Goal: Transaction & Acquisition: Purchase product/service

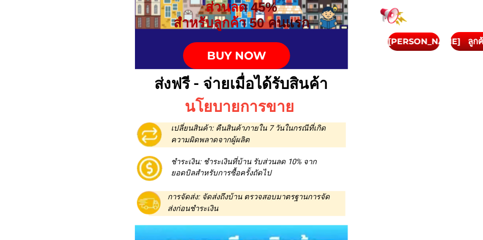
scroll to position [1041, 0]
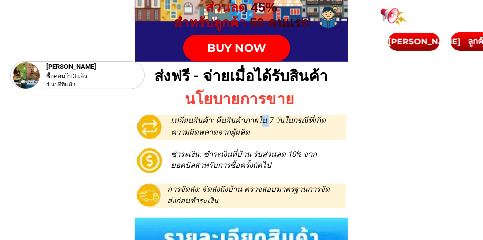
drag, startPoint x: 259, startPoint y: 119, endPoint x: 264, endPoint y: 121, distance: 5.3
click at [264, 121] on p "เปลี่ยนสินค้า: คืนสินค้าภายใน 7 วันในกรณีที่เกิดความผิดพลาดจากผู้ผลิต" at bounding box center [257, 126] width 170 height 23
click at [270, 121] on p "เปลี่ยนสินค้า: คืนสินค้าภายใน 7 วันในกรณีที่เกิดความผิดพลาดจากผู้ผลิต" at bounding box center [257, 126] width 170 height 23
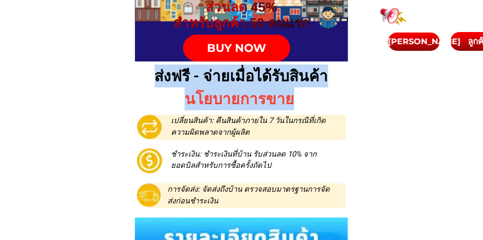
drag, startPoint x: 153, startPoint y: 77, endPoint x: 294, endPoint y: 89, distance: 141.2
click at [295, 88] on div "KAD BUKU RASMI WUBBY STEAM ส่งฟรี - จ่ายเมื่อได้รับสินค้า นโยบายการขาย เปลี่ยนส…" at bounding box center [241, 139] width 213 height 157
copy div "ส่งฟรี - จ่ายเมื่อได้รับสินค้า นโยบายการขาย"
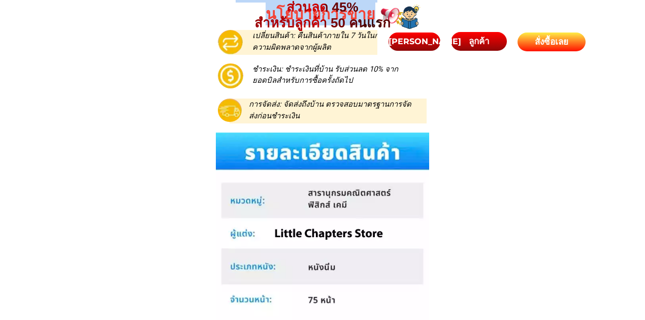
scroll to position [957, 0]
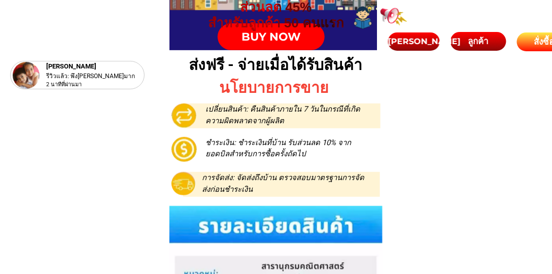
scroll to position [1053, 0]
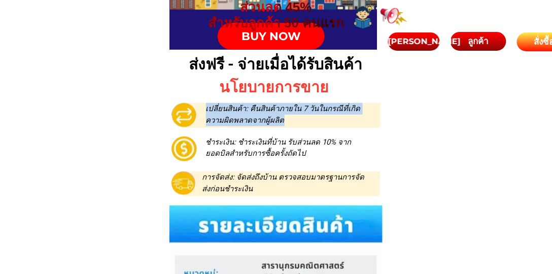
drag, startPoint x: 206, startPoint y: 109, endPoint x: 279, endPoint y: 121, distance: 74.1
click at [279, 121] on p "เปลี่ยนสินค้า: คืนสินค้าภายใน 7 วันในกรณีที่เกิดความผิดพลาดจากผู้ผลิต" at bounding box center [291, 114] width 170 height 23
copy p "เปลี่ยนสินค้า: คืนสินค้าภายใน 7 วันในกรณีที่เกิดความผิดพลาดจากผู้ผลิต"
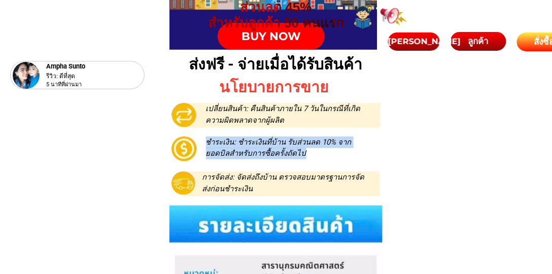
drag, startPoint x: 209, startPoint y: 140, endPoint x: 331, endPoint y: 153, distance: 123.1
click at [331, 153] on p "ชำระเงิน: ชำระเงินที่บ้าน รับส่วนลด 10% จากยอดบิลสำหรับการซื้อครั้งถัดไป" at bounding box center [281, 148] width 151 height 23
copy p "ชำระเงิน: ชำระเงินที่บ้าน รับส่วนลด 10% จากยอดบิลสำหรับการซื้อครั้งถัดไป"
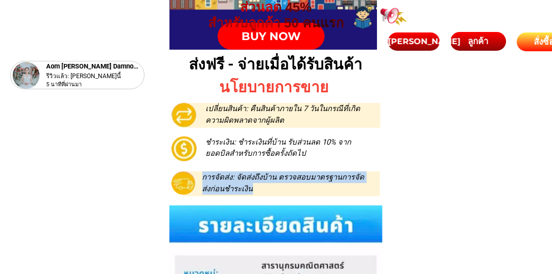
drag, startPoint x: 204, startPoint y: 177, endPoint x: 265, endPoint y: 189, distance: 62.2
click at [265, 189] on p "การจัดส่ง: จัดส่งถึงบ้าน ตรวจสอบมาตรฐานการจัดส่งก่อนชำระเงิน" at bounding box center [285, 183] width 164 height 23
copy p "การจัดส่ง: จัดส่งถึงบ้าน ตรวจสอบมาตรฐานการจัดส่งก่อนชำระเงิน"
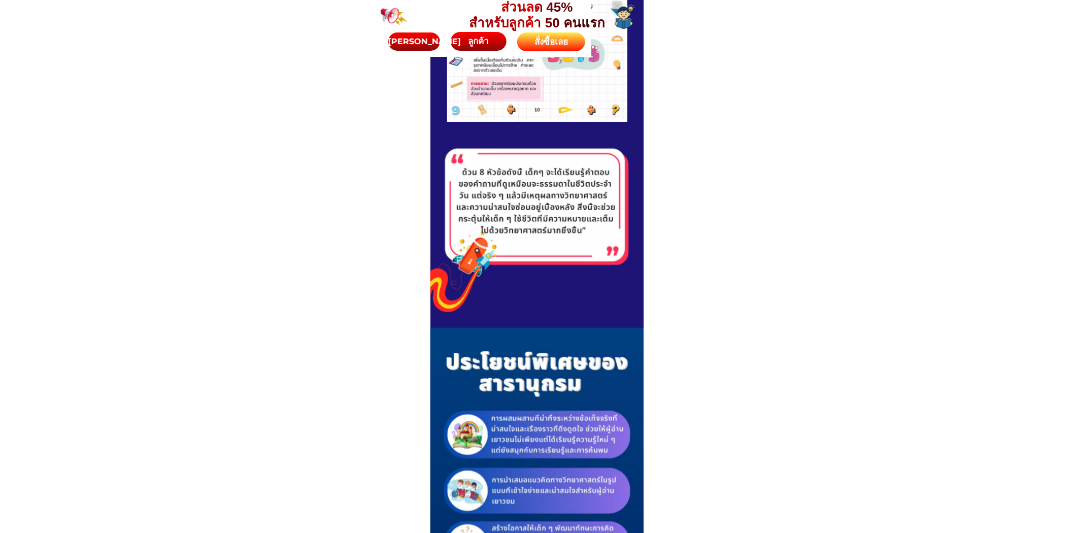
scroll to position [1927, 0]
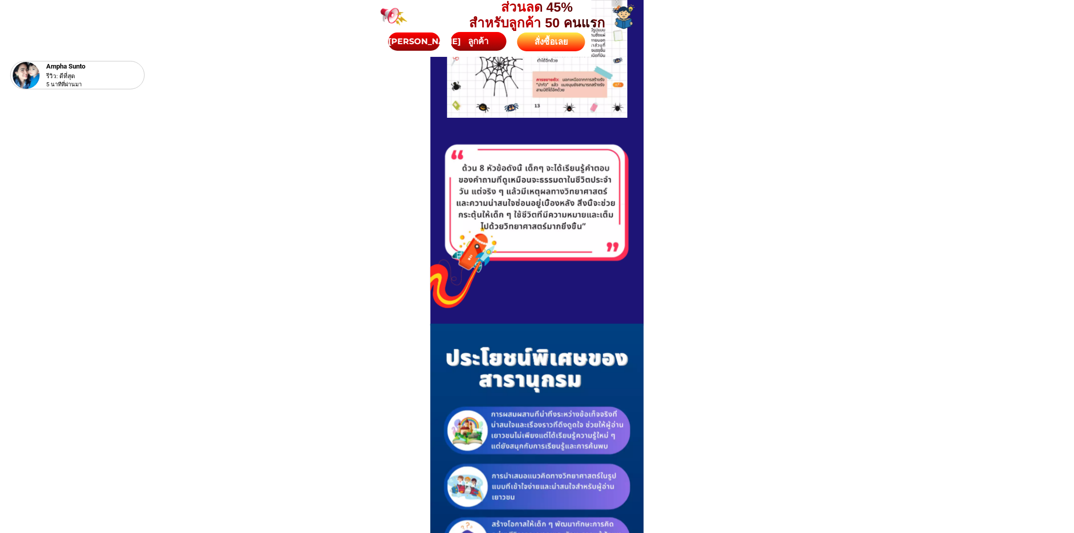
drag, startPoint x: 461, startPoint y: 166, endPoint x: 574, endPoint y: 221, distance: 126.3
click at [574, 221] on div at bounding box center [537, 216] width 204 height 166
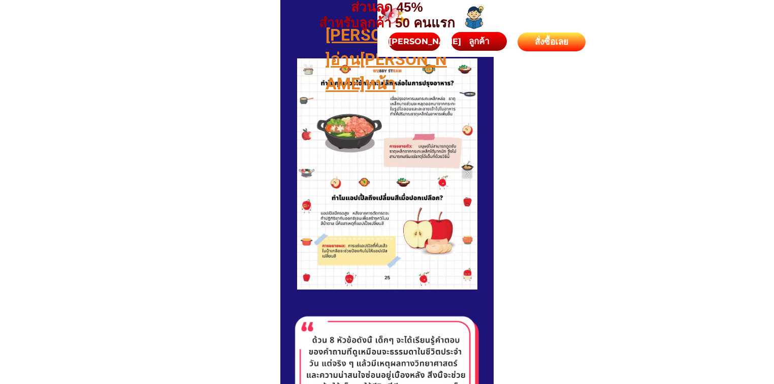
scroll to position [1735, 0]
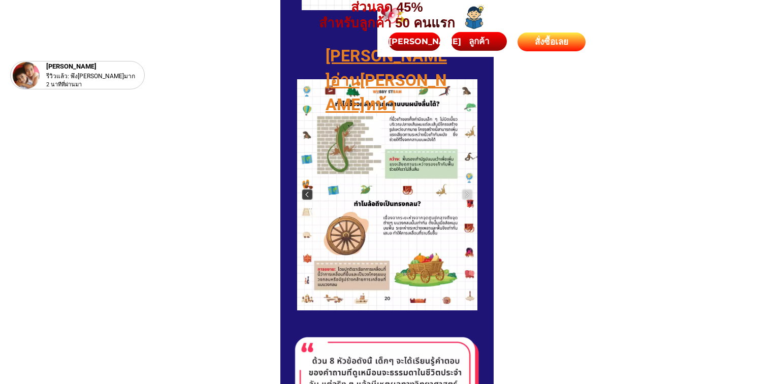
click at [304, 195] on img at bounding box center [307, 194] width 10 height 10
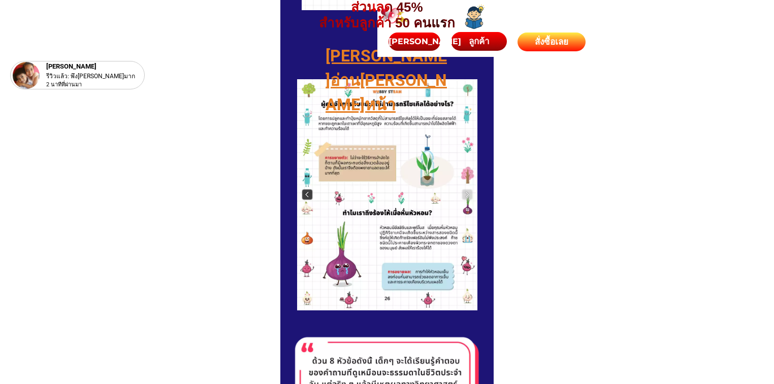
click at [304, 195] on img at bounding box center [307, 194] width 10 height 10
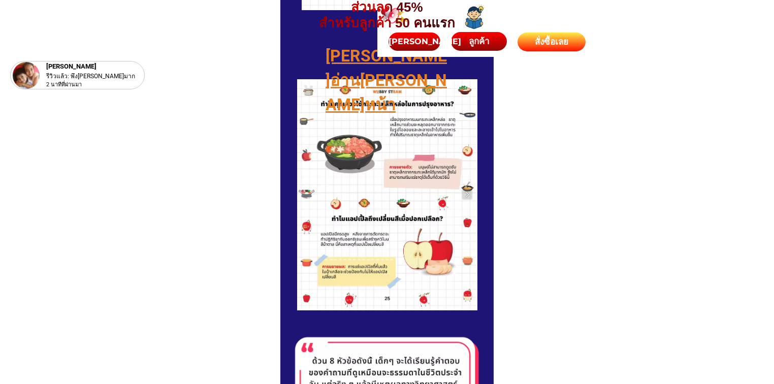
click at [304, 195] on div at bounding box center [387, 194] width 180 height 231
click at [469, 194] on img at bounding box center [467, 194] width 10 height 10
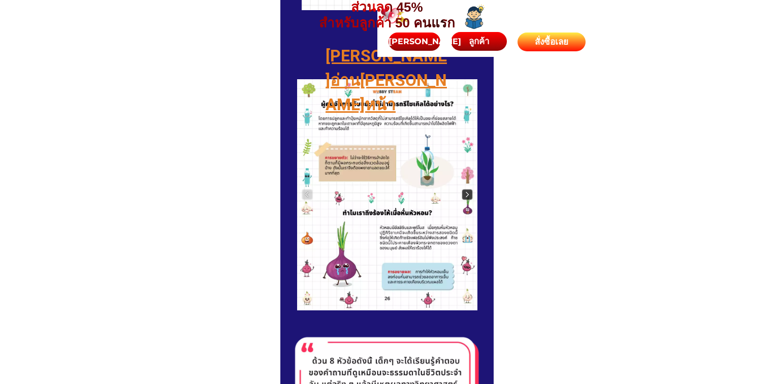
click at [469, 194] on img at bounding box center [467, 194] width 10 height 10
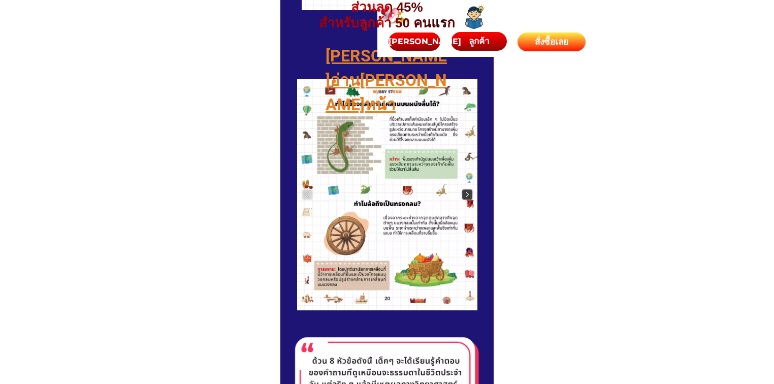
click at [469, 194] on img at bounding box center [467, 194] width 10 height 10
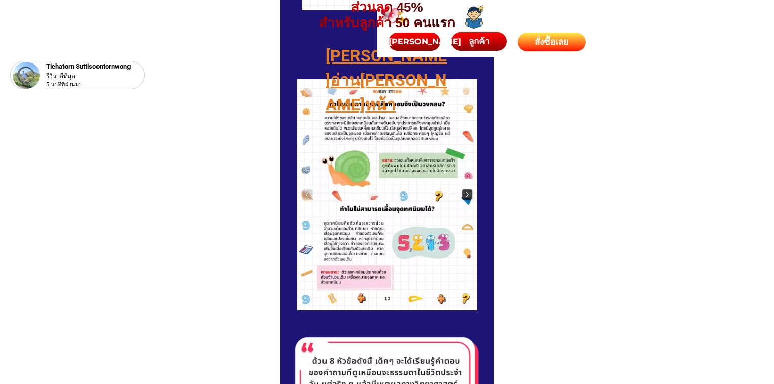
click at [469, 194] on img at bounding box center [467, 194] width 10 height 10
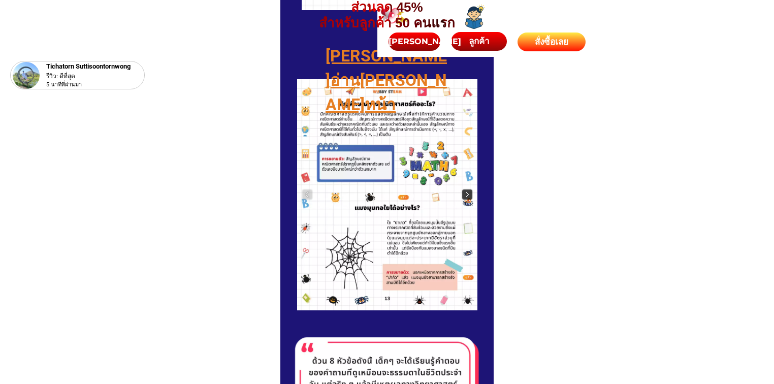
click at [468, 195] on img at bounding box center [467, 194] width 10 height 10
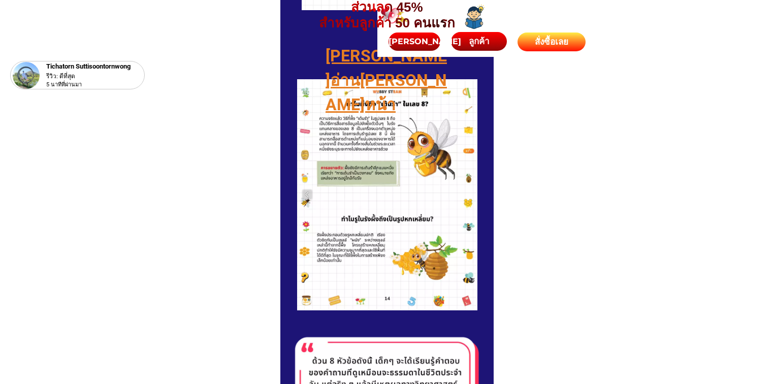
click at [468, 195] on div at bounding box center [387, 194] width 180 height 231
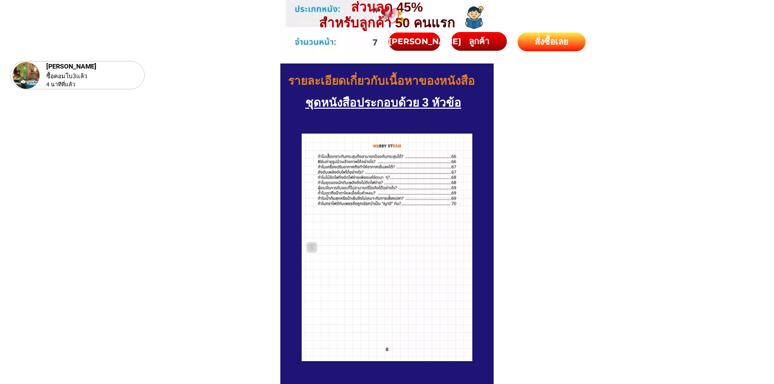
scroll to position [1328, 0]
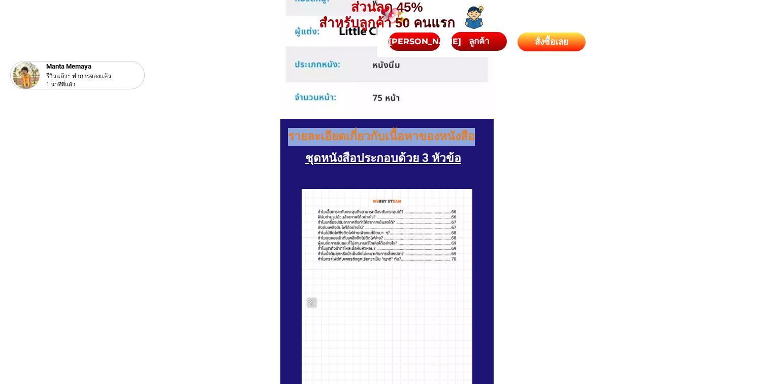
drag, startPoint x: 287, startPoint y: 138, endPoint x: 483, endPoint y: 138, distance: 196.0
click at [483, 138] on h1 "รายละเอียดเกี่ยวกับเนื้อหาของหนังสือ" at bounding box center [387, 137] width 199 height 18
copy h1 "รายละเอียดเกี่ยวกับเนื้อหาของหนังสือ"
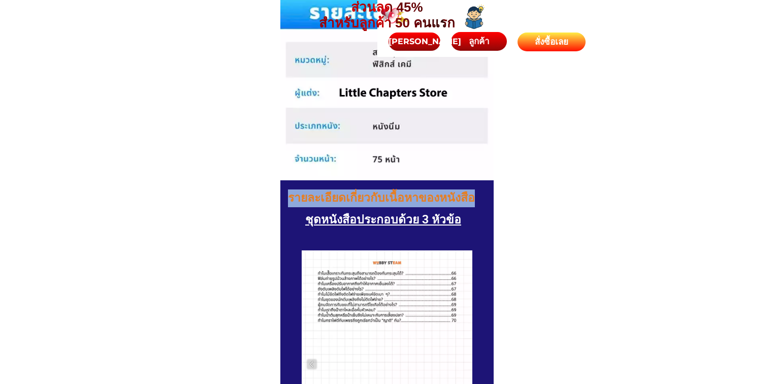
scroll to position [1260, 0]
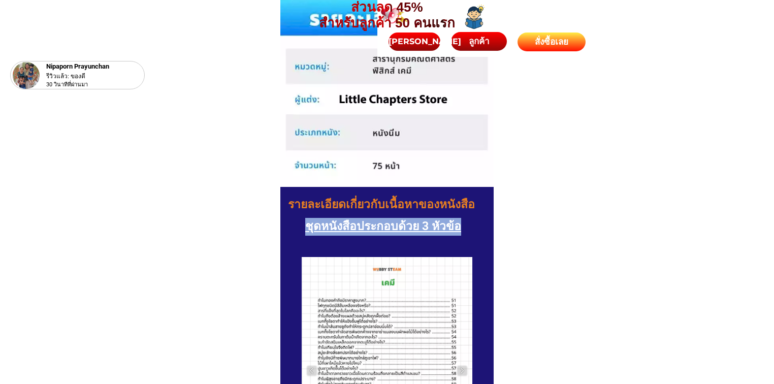
drag, startPoint x: 307, startPoint y: 225, endPoint x: 465, endPoint y: 227, distance: 157.9
click at [465, 227] on h2 "ชุดหนังสือประกอบด้วย 3 หัวข้อ" at bounding box center [387, 227] width 164 height 18
copy h2 "ชุดหนังสือประกอบด้วย 3 หัวข้อ"
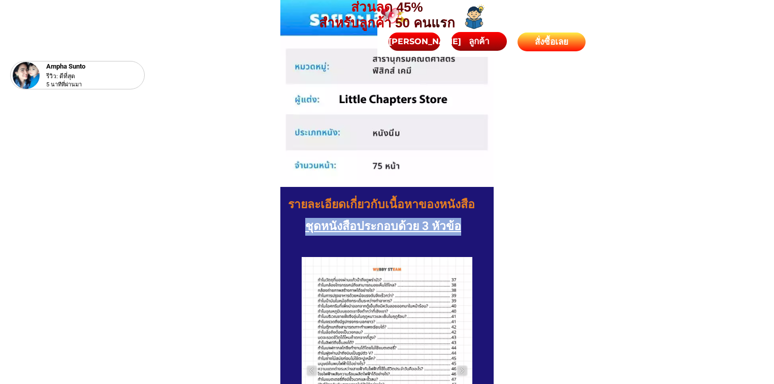
copy h2 "ชุดหนังสือประกอบด้วย 3 หัวข้อ"
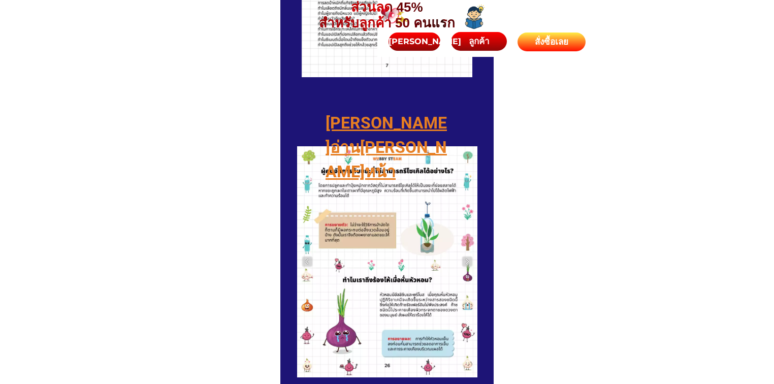
scroll to position [1599, 0]
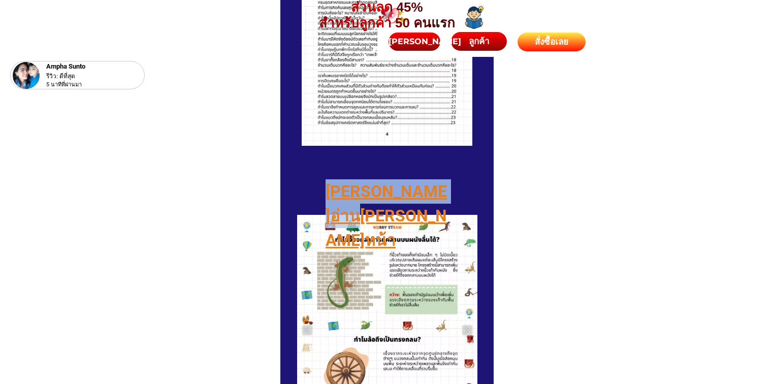
drag, startPoint x: 328, startPoint y: 191, endPoint x: 447, endPoint y: 191, distance: 118.8
click at [447, 191] on h2 "[PERSON_NAME]อ่าน[PERSON_NAME]หน้า" at bounding box center [386, 215] width 123 height 73
copy h2 "[PERSON_NAME]อ่าน[PERSON_NAME]หน้า"
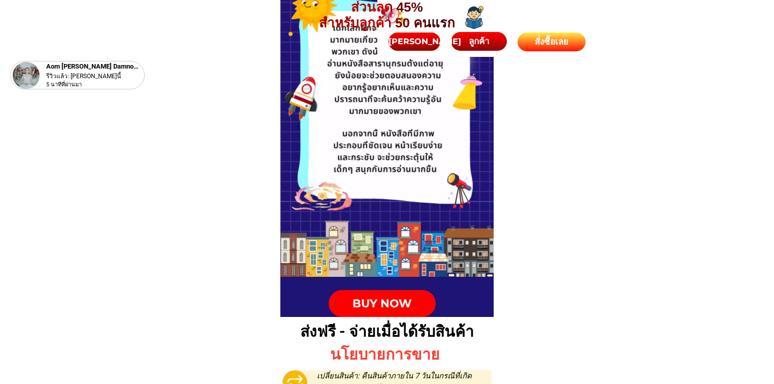
scroll to position [787, 0]
